Goal: Task Accomplishment & Management: Use online tool/utility

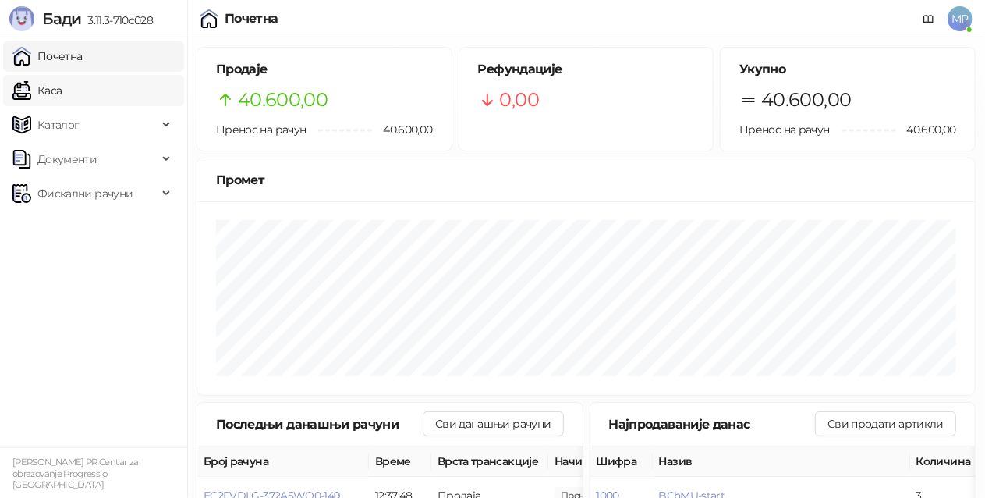
click at [62, 83] on link "Каса" at bounding box center [36, 90] width 49 height 31
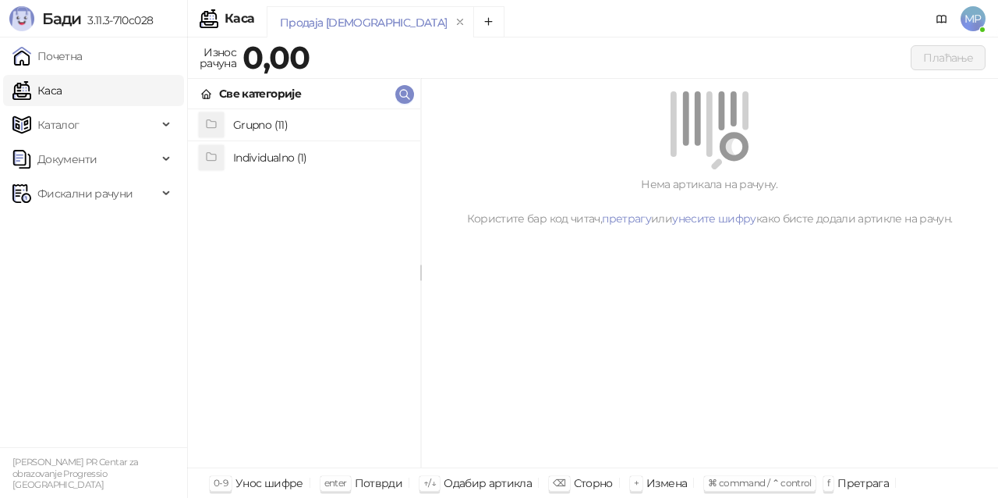
click at [331, 116] on h4 "Grupno (11)" at bounding box center [320, 124] width 175 height 25
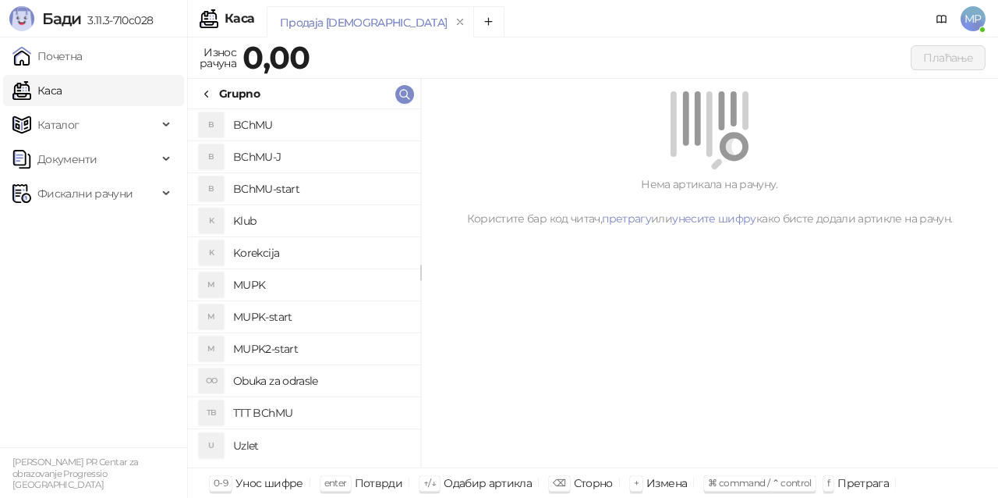
click at [346, 186] on h4 "BChMU-start" at bounding box center [320, 188] width 175 height 25
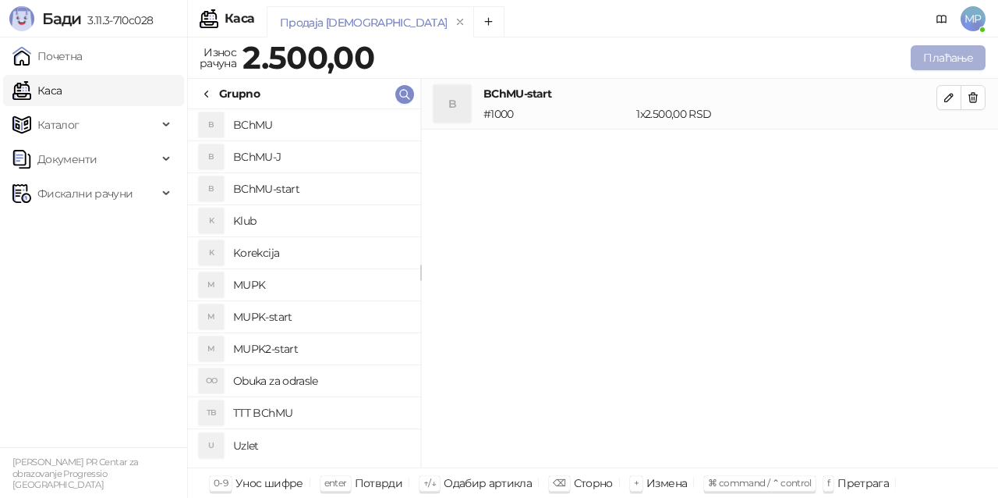
click at [959, 51] on button "Плаћање" at bounding box center [948, 57] width 75 height 25
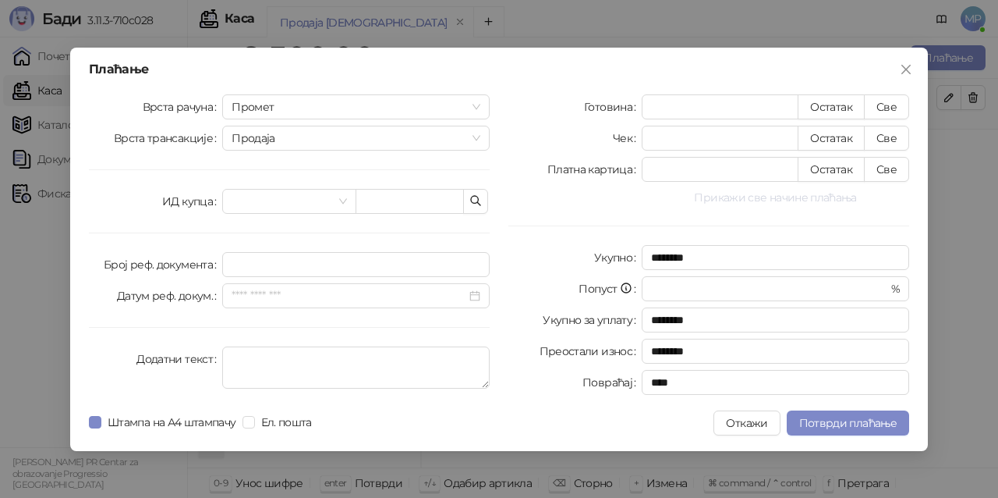
click at [746, 190] on button "Прикажи све начине плаћања" at bounding box center [776, 197] width 268 height 19
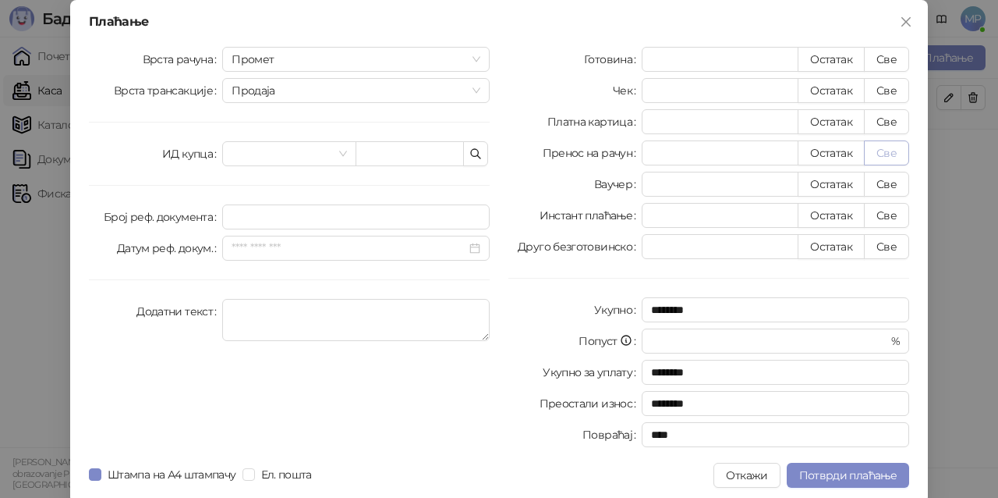
click at [881, 153] on button "Све" at bounding box center [886, 152] width 45 height 25
type input "****"
click at [854, 477] on span "Потврди плаћање" at bounding box center [847, 475] width 97 height 14
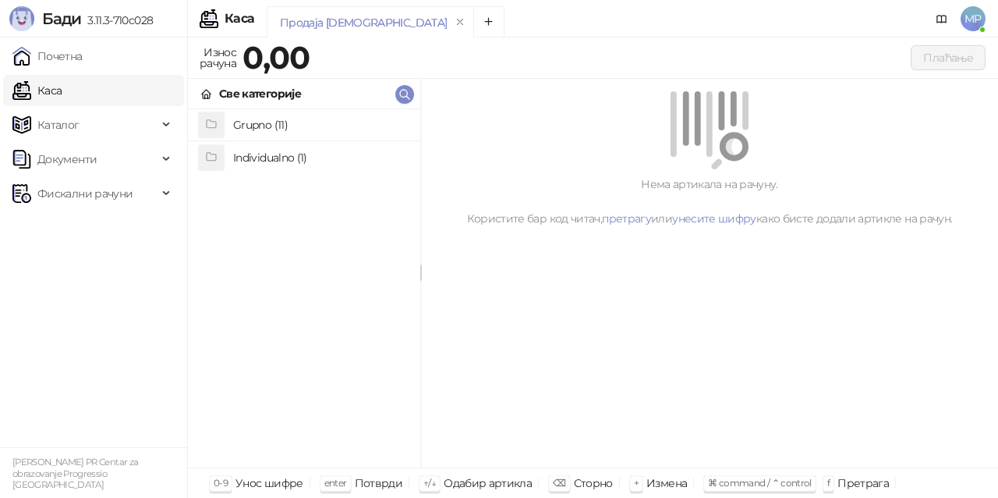
click at [315, 119] on h4 "Grupno (11)" at bounding box center [320, 124] width 175 height 25
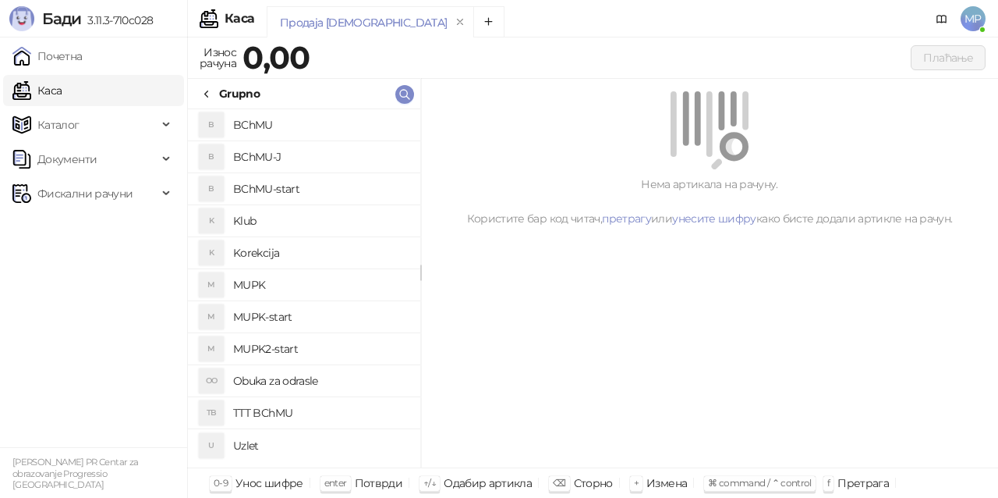
click at [303, 153] on h4 "BChMU-J" at bounding box center [320, 156] width 175 height 25
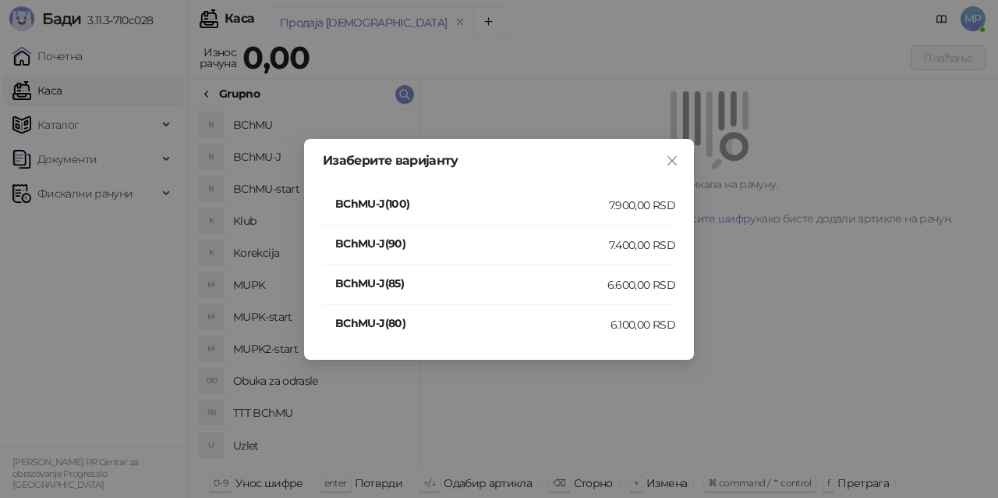
click at [660, 197] on div "7.900,00 RSD" at bounding box center [642, 205] width 66 height 17
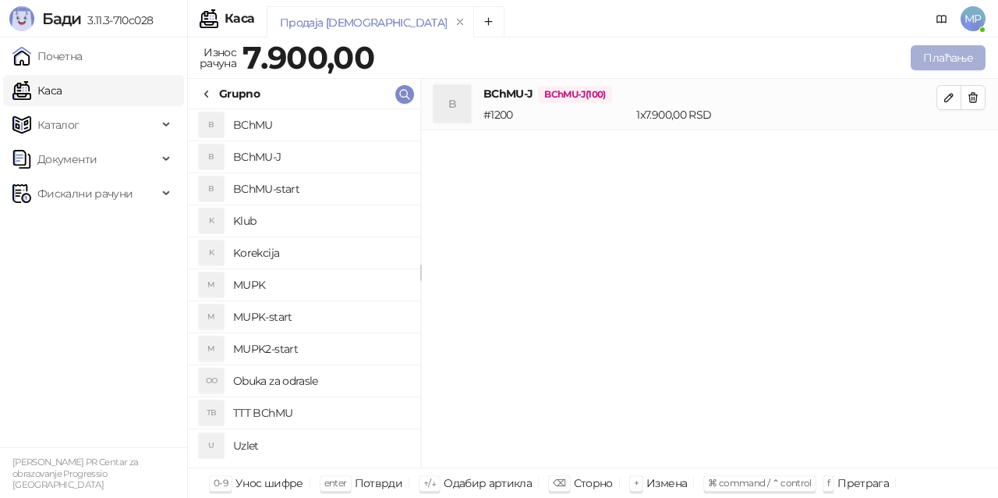
click at [951, 50] on button "Плаћање" at bounding box center [948, 57] width 75 height 25
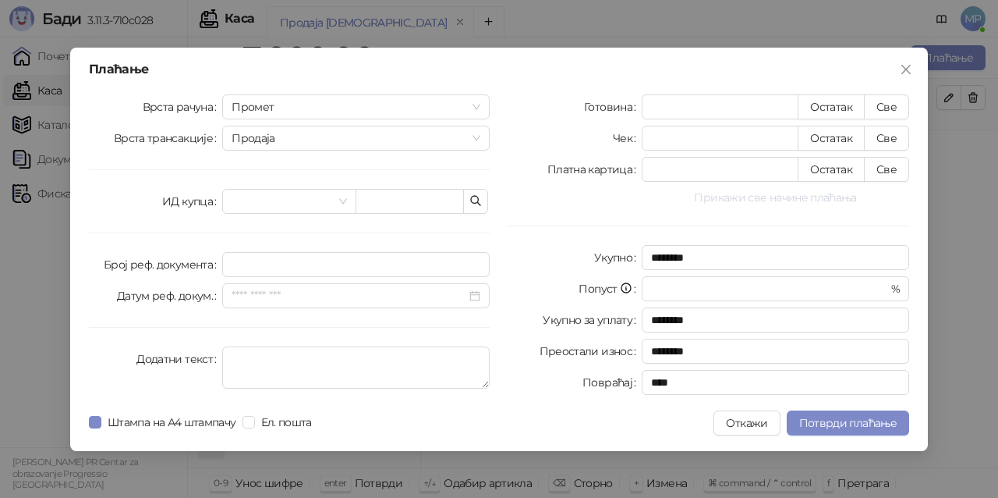
click at [830, 195] on button "Прикажи све начине плаћања" at bounding box center [776, 197] width 268 height 19
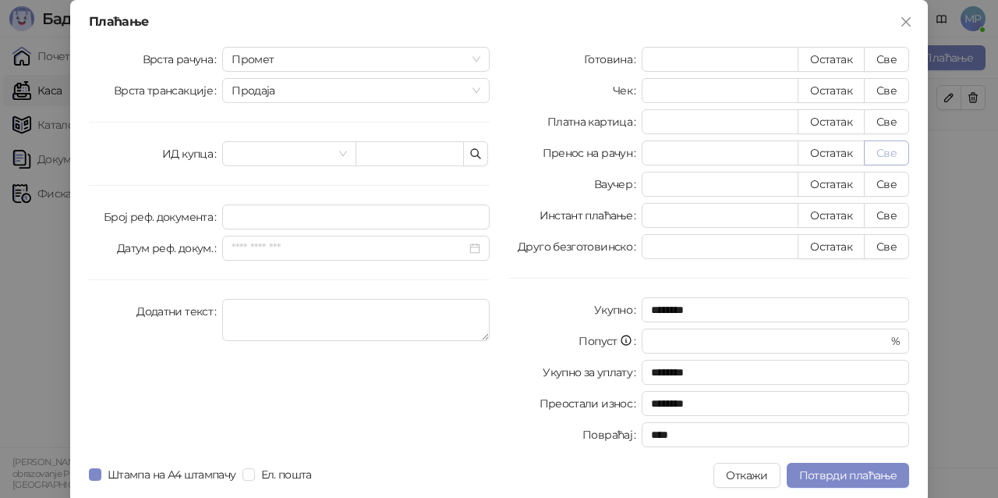
click at [891, 154] on button "Све" at bounding box center [886, 152] width 45 height 25
type input "****"
click at [820, 477] on span "Потврди плаћање" at bounding box center [847, 475] width 97 height 14
